Goal: Information Seeking & Learning: Learn about a topic

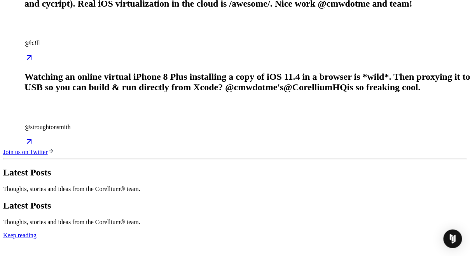
scroll to position [2927, 0]
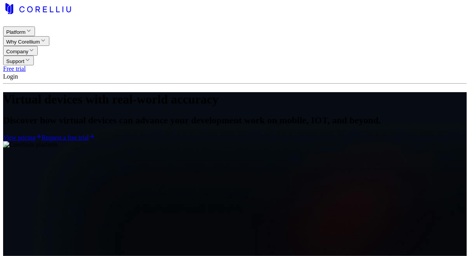
click at [32, 28] on icon "button" at bounding box center [29, 31] width 6 height 6
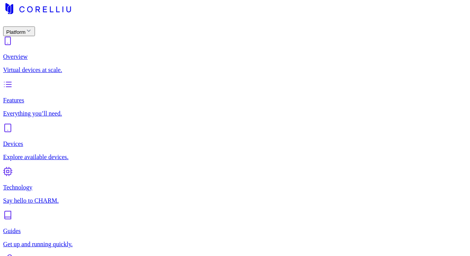
click at [32, 28] on icon "button" at bounding box center [29, 31] width 6 height 6
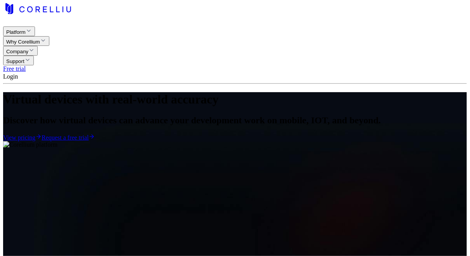
click at [38, 46] on button "Company" at bounding box center [20, 51] width 35 height 10
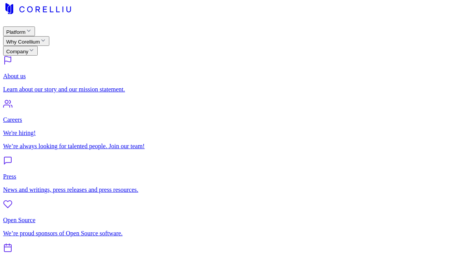
click at [38, 46] on button "Company" at bounding box center [20, 51] width 35 height 10
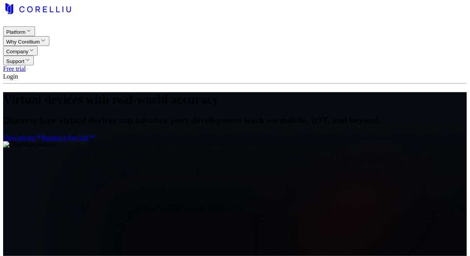
click at [49, 36] on button "Why Corellium" at bounding box center [26, 41] width 46 height 10
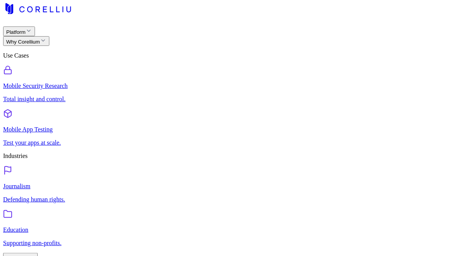
click at [49, 36] on button "Why Corellium" at bounding box center [26, 41] width 46 height 10
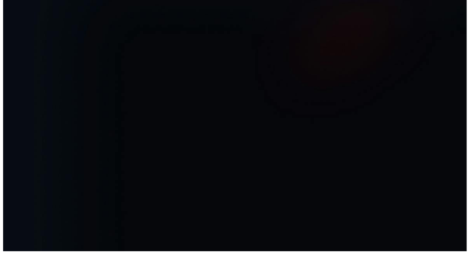
scroll to position [153, 0]
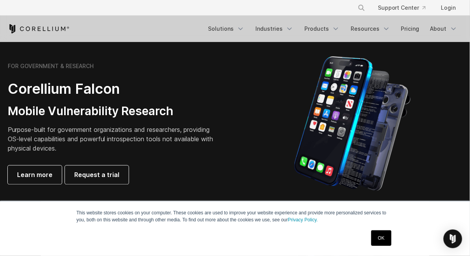
scroll to position [361, 0]
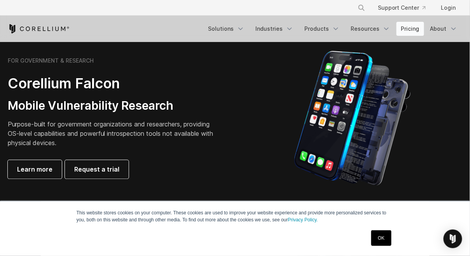
click at [403, 29] on link "Pricing" at bounding box center [410, 29] width 28 height 14
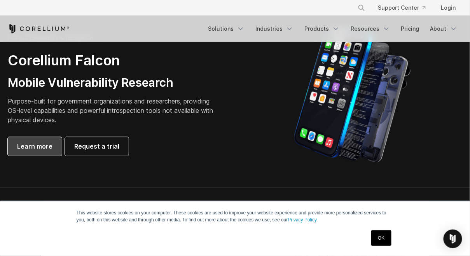
scroll to position [387, 0]
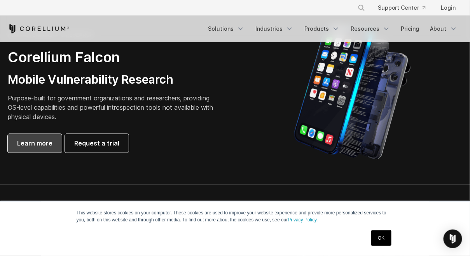
click at [40, 144] on span "Learn more" at bounding box center [34, 143] width 35 height 9
